Goal: Transaction & Acquisition: Download file/media

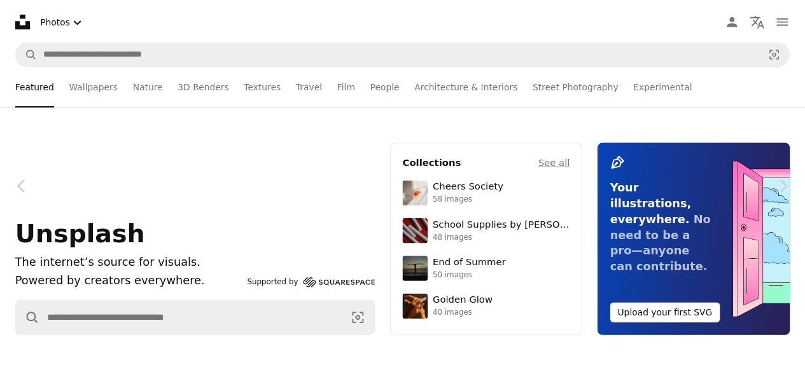
scroll to position [18967, 0]
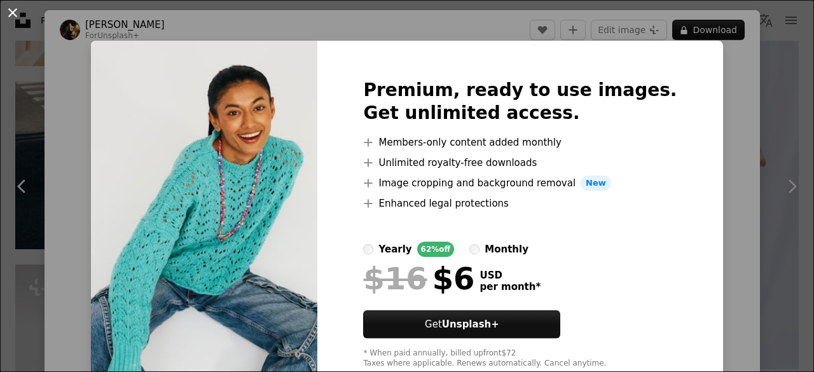
click at [16, 11] on button "An X shape" at bounding box center [12, 12] width 15 height 15
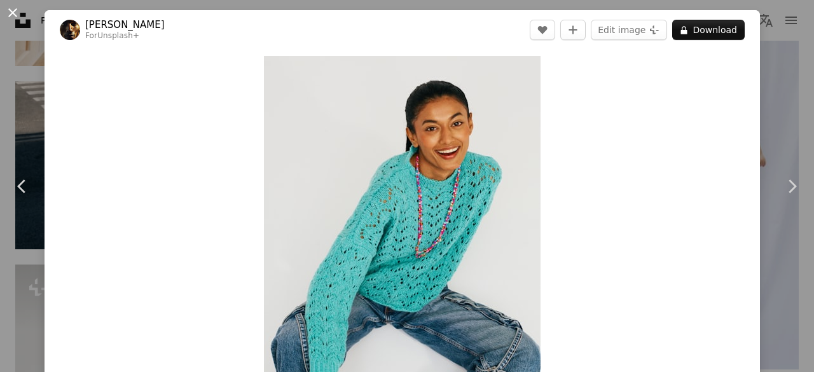
click at [15, 11] on button "An X shape" at bounding box center [12, 12] width 15 height 15
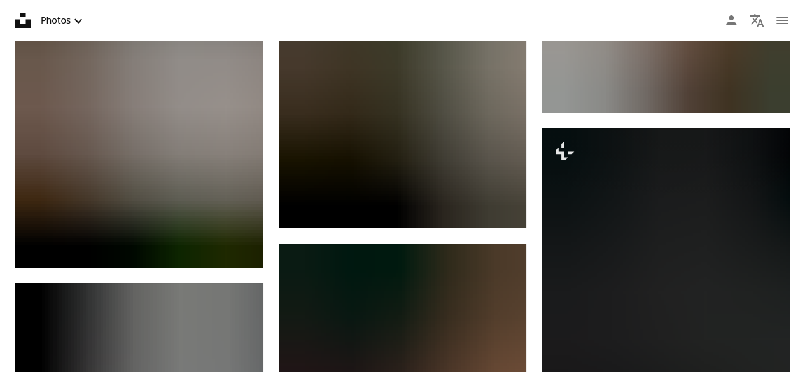
scroll to position [28997, 0]
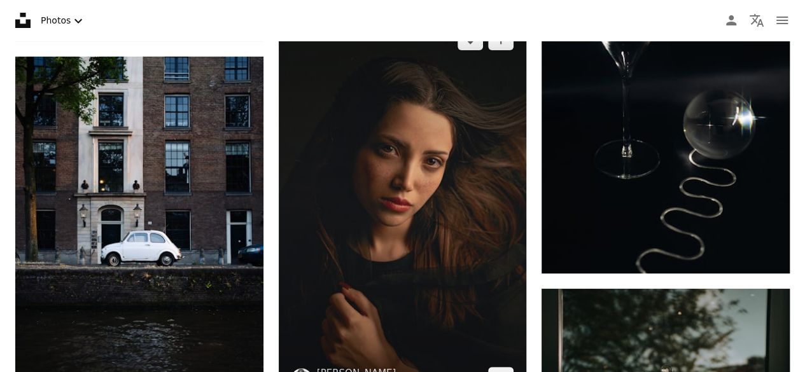
click at [463, 201] on img at bounding box center [403, 208] width 248 height 383
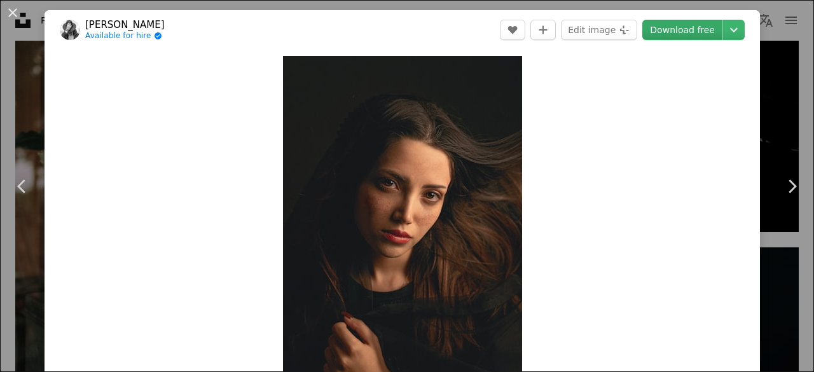
click at [672, 38] on link "Download free" at bounding box center [682, 30] width 80 height 20
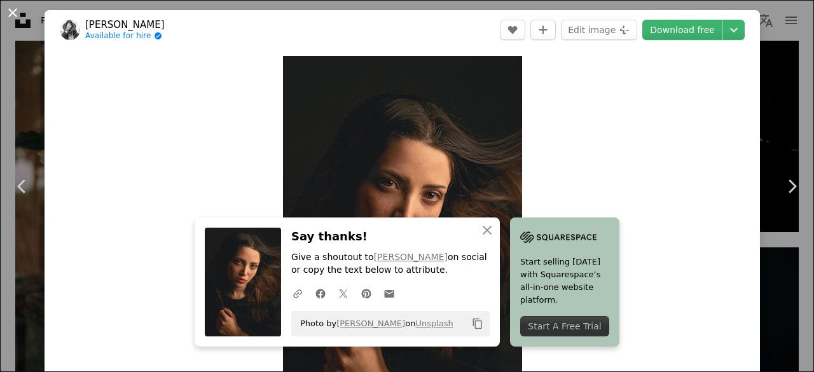
click at [11, 13] on button "An X shape" at bounding box center [12, 12] width 15 height 15
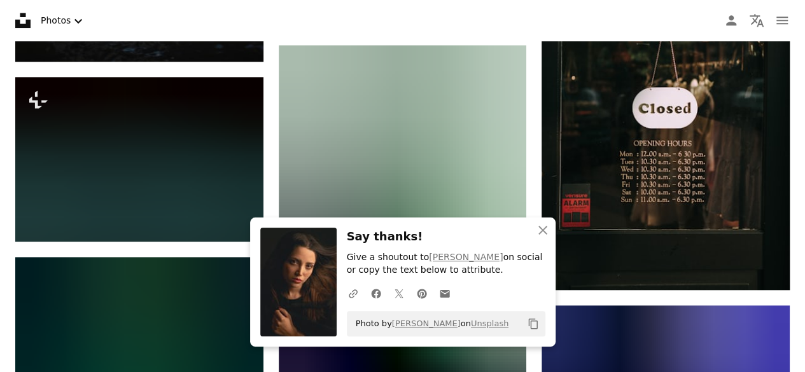
scroll to position [29407, 0]
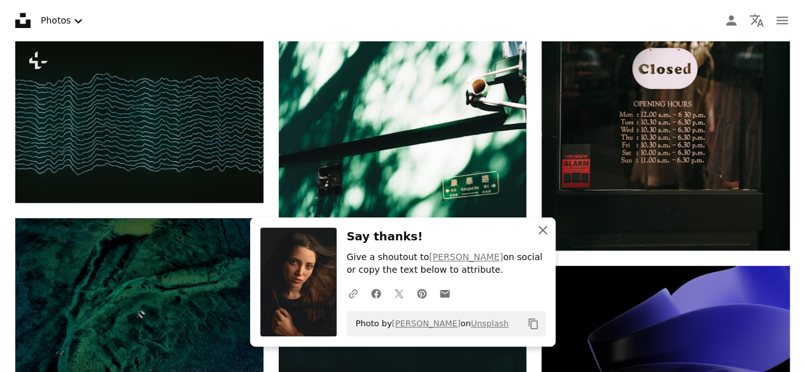
click at [542, 232] on icon "An X shape" at bounding box center [542, 230] width 15 height 15
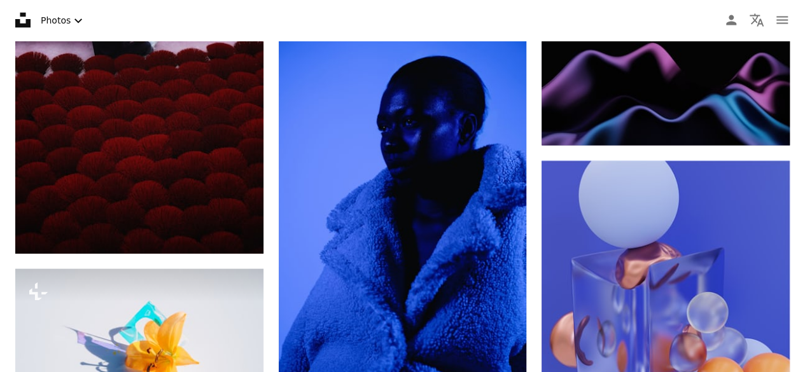
scroll to position [30371, 0]
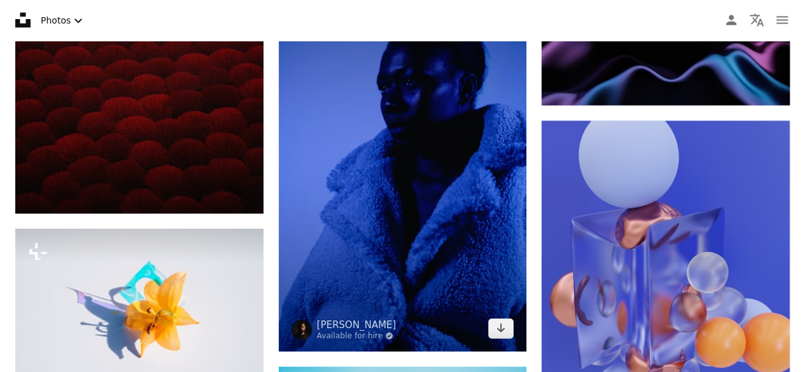
click at [380, 158] on img at bounding box center [403, 166] width 248 height 372
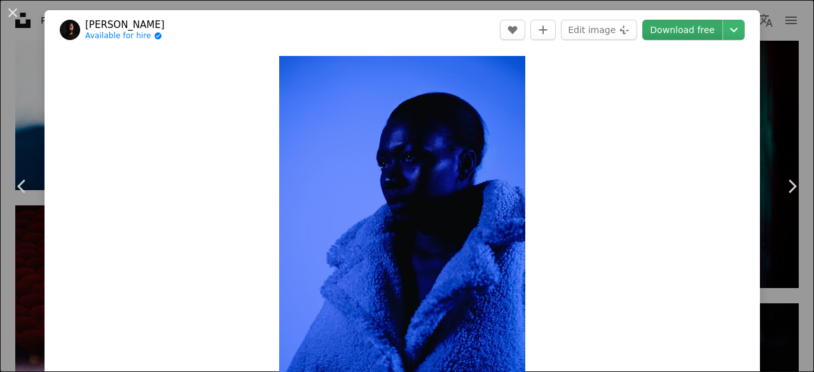
click at [691, 31] on link "Download free" at bounding box center [682, 30] width 80 height 20
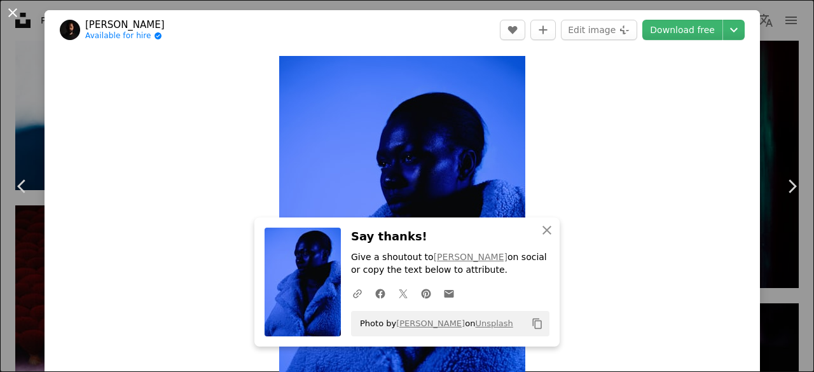
click at [13, 10] on button "An X shape" at bounding box center [12, 12] width 15 height 15
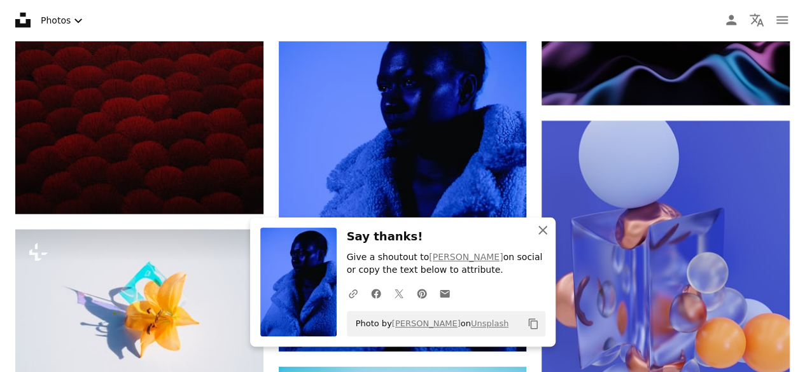
click at [544, 234] on icon "An X shape" at bounding box center [542, 230] width 15 height 15
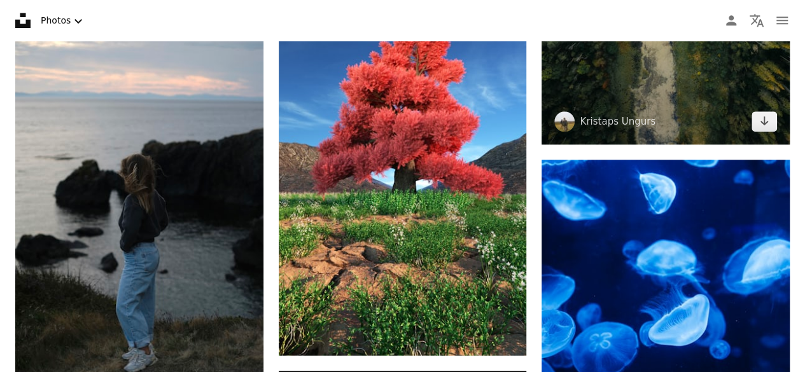
scroll to position [63483, 0]
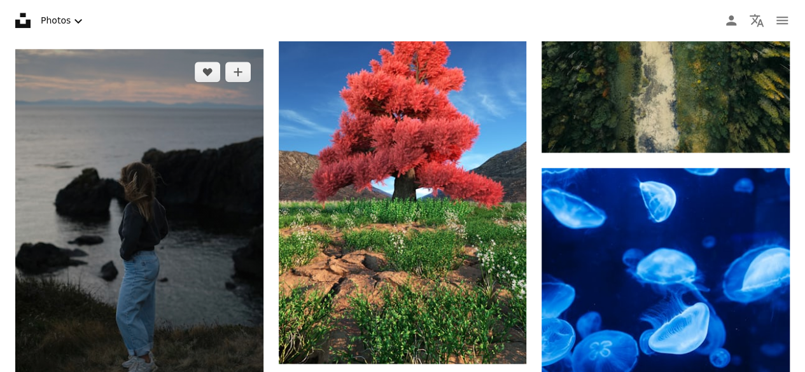
click at [182, 219] on img at bounding box center [139, 237] width 248 height 377
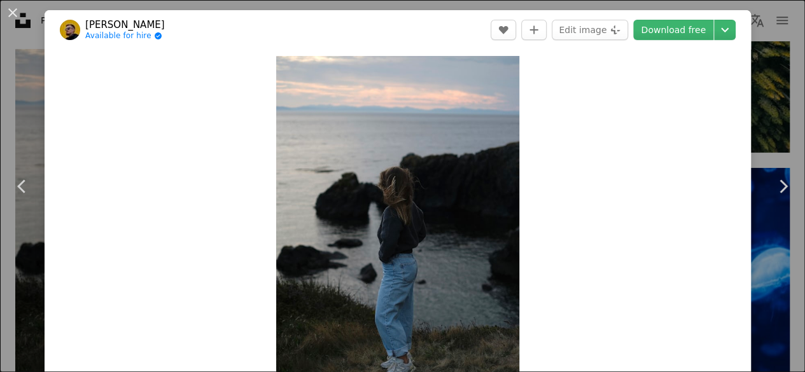
click at [694, 32] on link "Download free" at bounding box center [673, 30] width 80 height 20
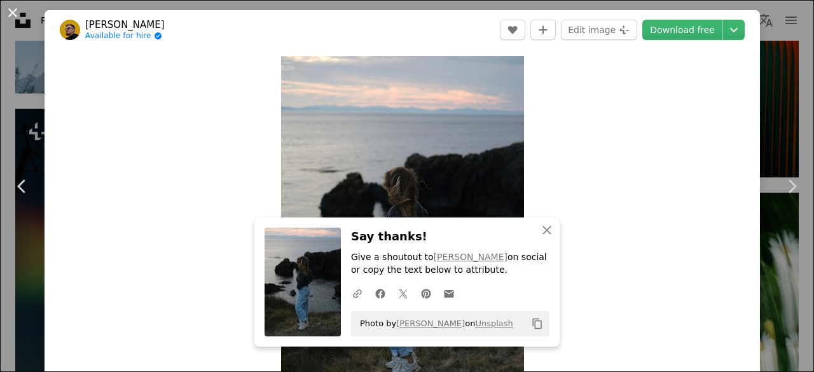
click at [10, 11] on button "An X shape" at bounding box center [12, 12] width 15 height 15
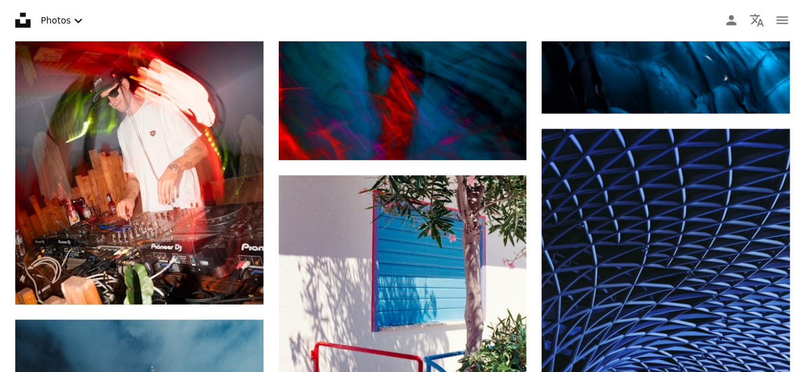
scroll to position [64280, 0]
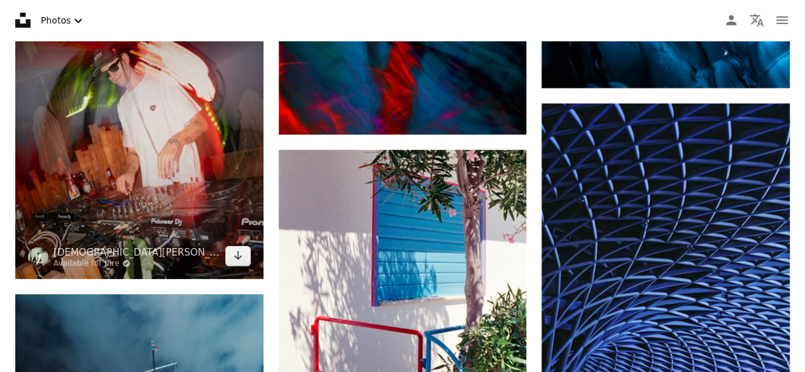
click at [95, 133] on img at bounding box center [139, 124] width 248 height 310
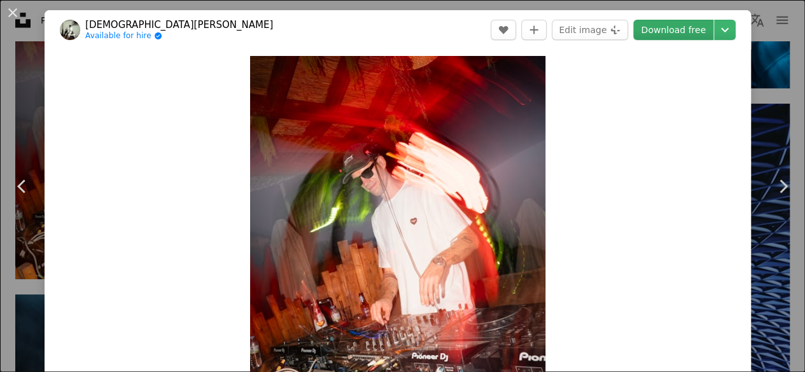
click at [692, 30] on link "Download free" at bounding box center [673, 30] width 80 height 20
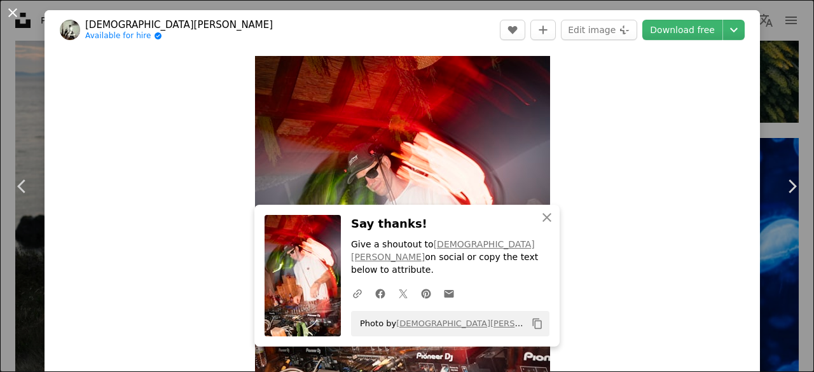
click at [16, 17] on button "An X shape" at bounding box center [12, 12] width 15 height 15
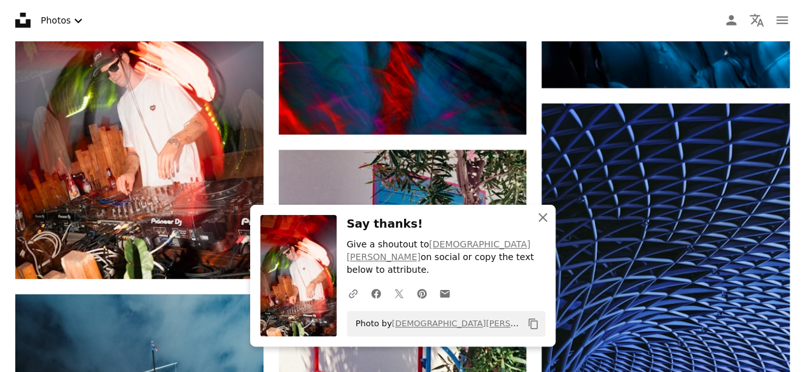
click at [540, 225] on icon "An X shape" at bounding box center [542, 217] width 15 height 15
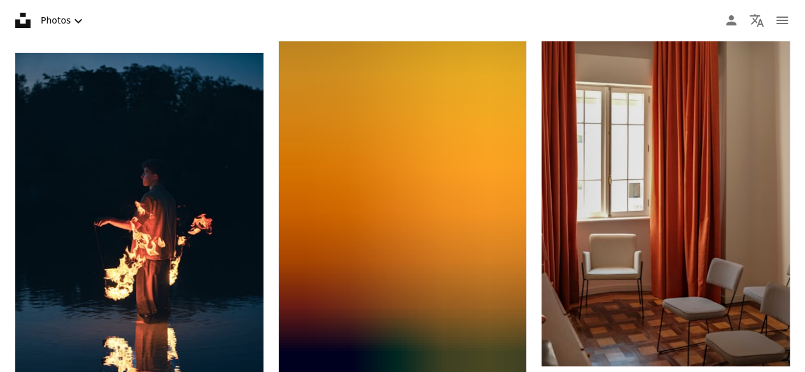
scroll to position [67689, 0]
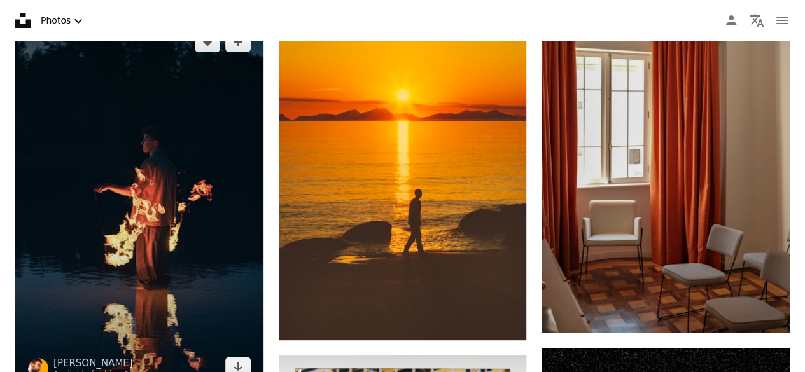
click at [140, 176] on img at bounding box center [139, 204] width 248 height 371
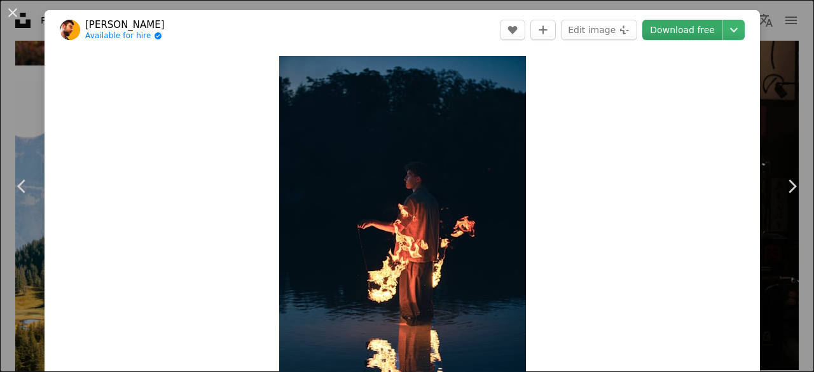
click at [671, 33] on link "Download free" at bounding box center [682, 30] width 80 height 20
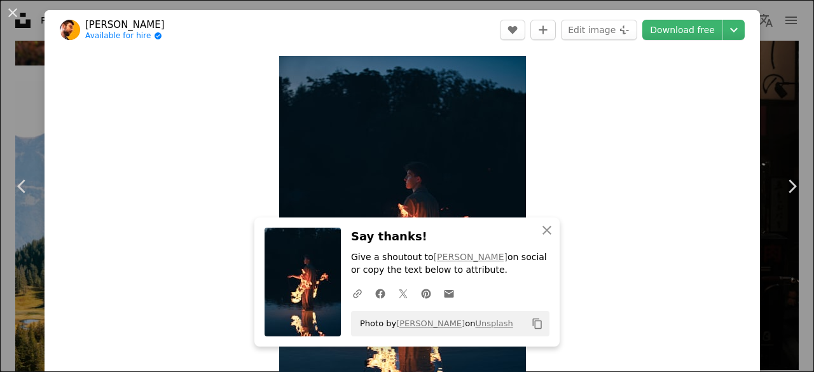
drag, startPoint x: 14, startPoint y: 12, endPoint x: 508, endPoint y: 22, distance: 493.7
click at [14, 12] on button "An X shape" at bounding box center [12, 12] width 15 height 15
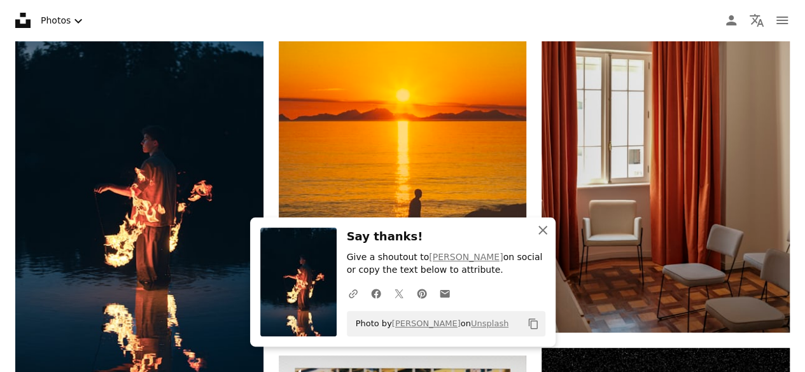
click at [544, 234] on icon "An X shape" at bounding box center [542, 230] width 15 height 15
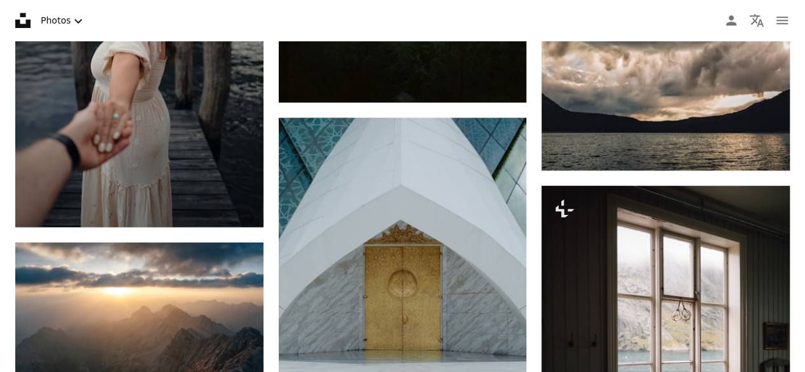
scroll to position [73184, 0]
